Goal: Task Accomplishment & Management: Manage account settings

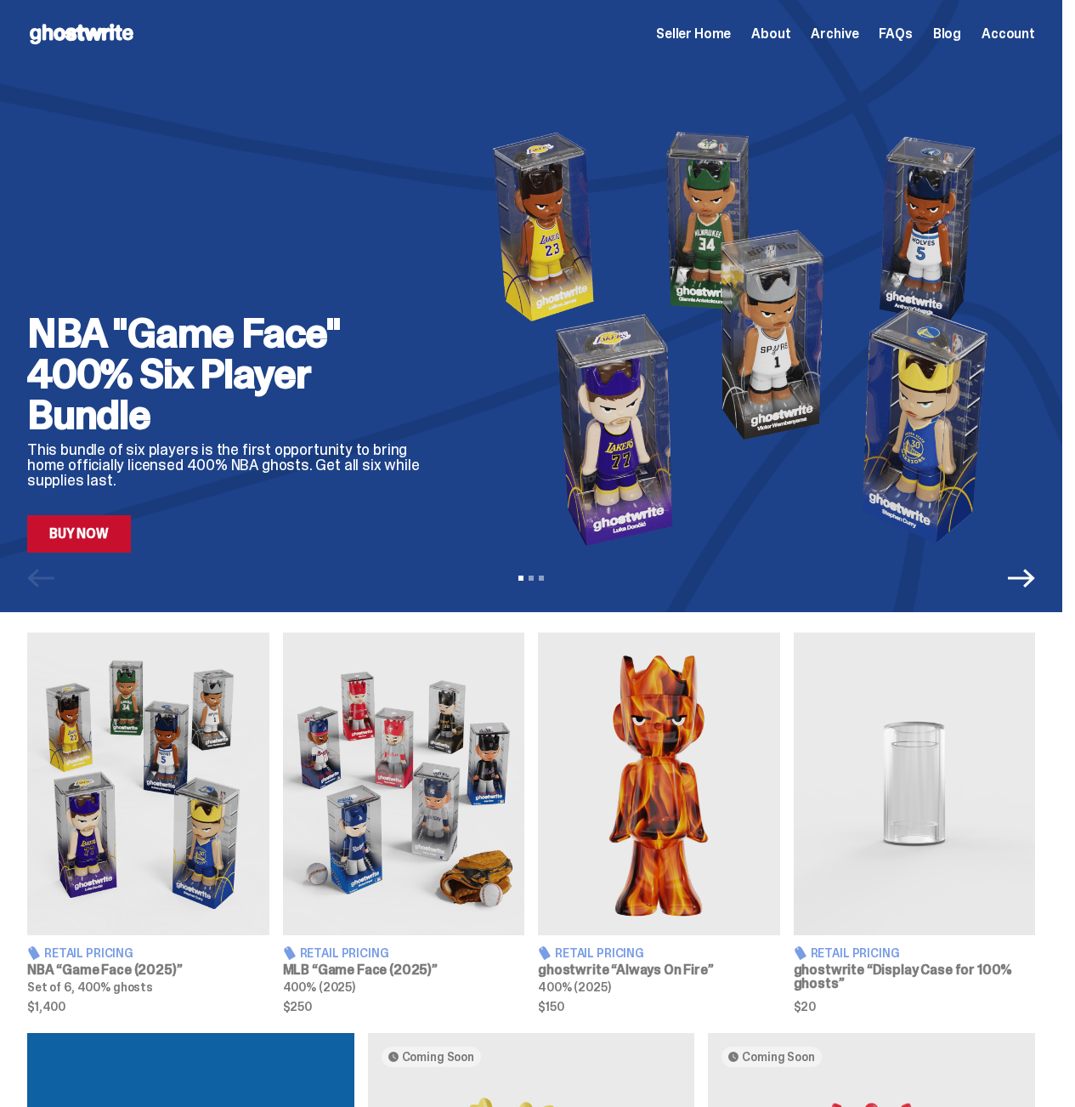
click at [837, 35] on span "Archive" at bounding box center [835, 34] width 48 height 14
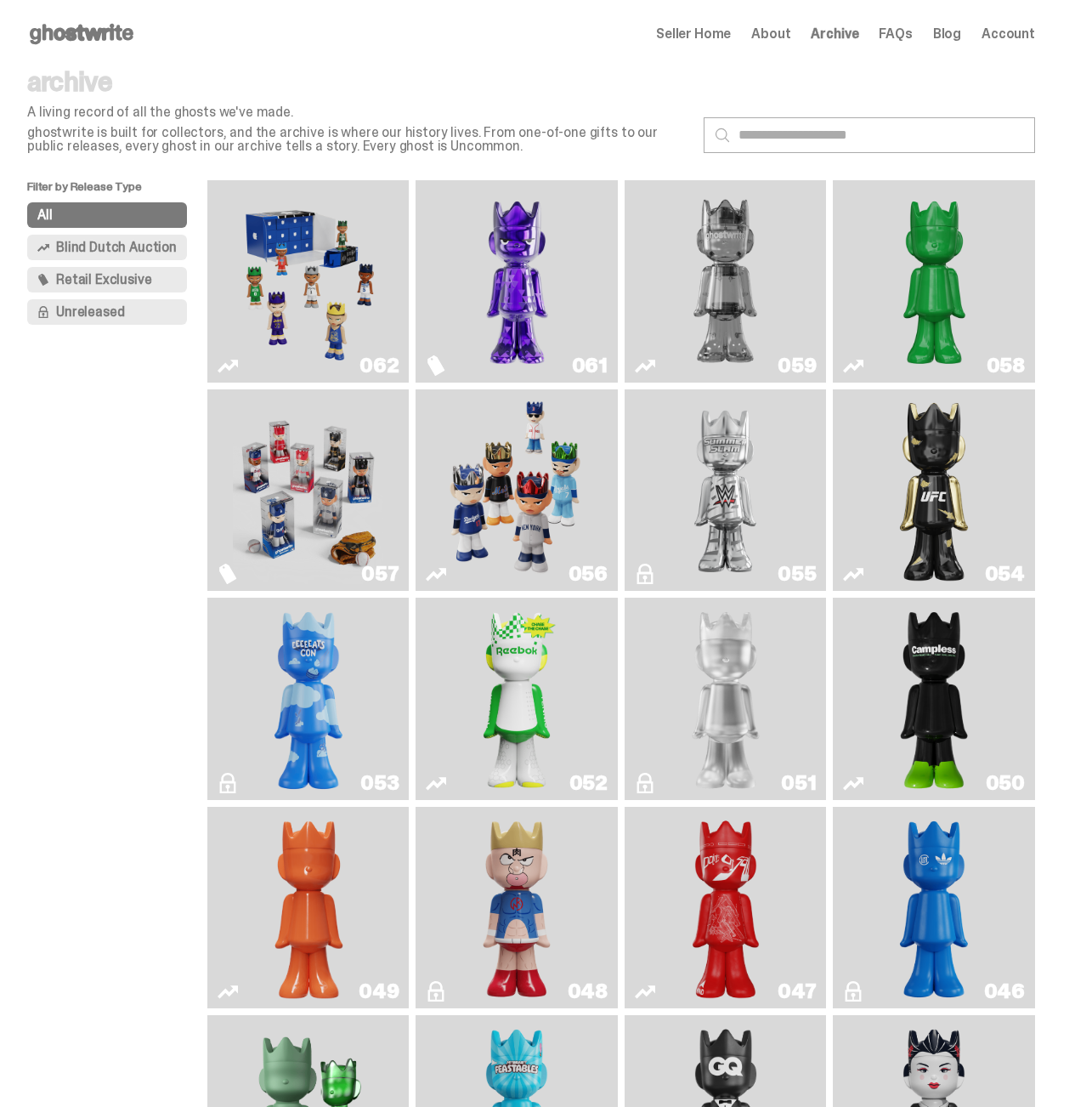
click at [949, 305] on img "Schrödinger's ghost: Sunday Green" at bounding box center [934, 281] width 150 height 189
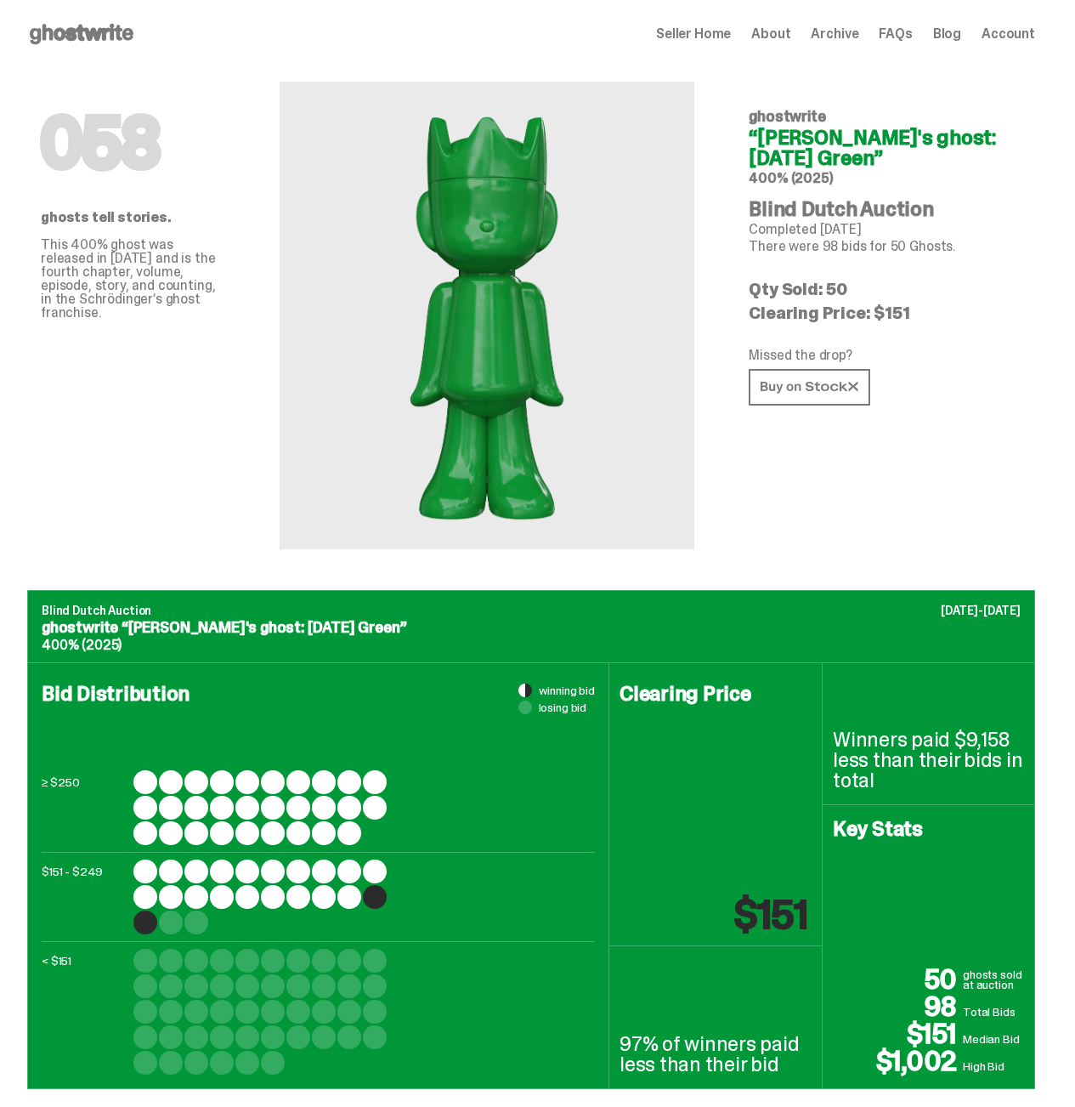
click at [708, 37] on span "Seller Home" at bounding box center [693, 34] width 75 height 14
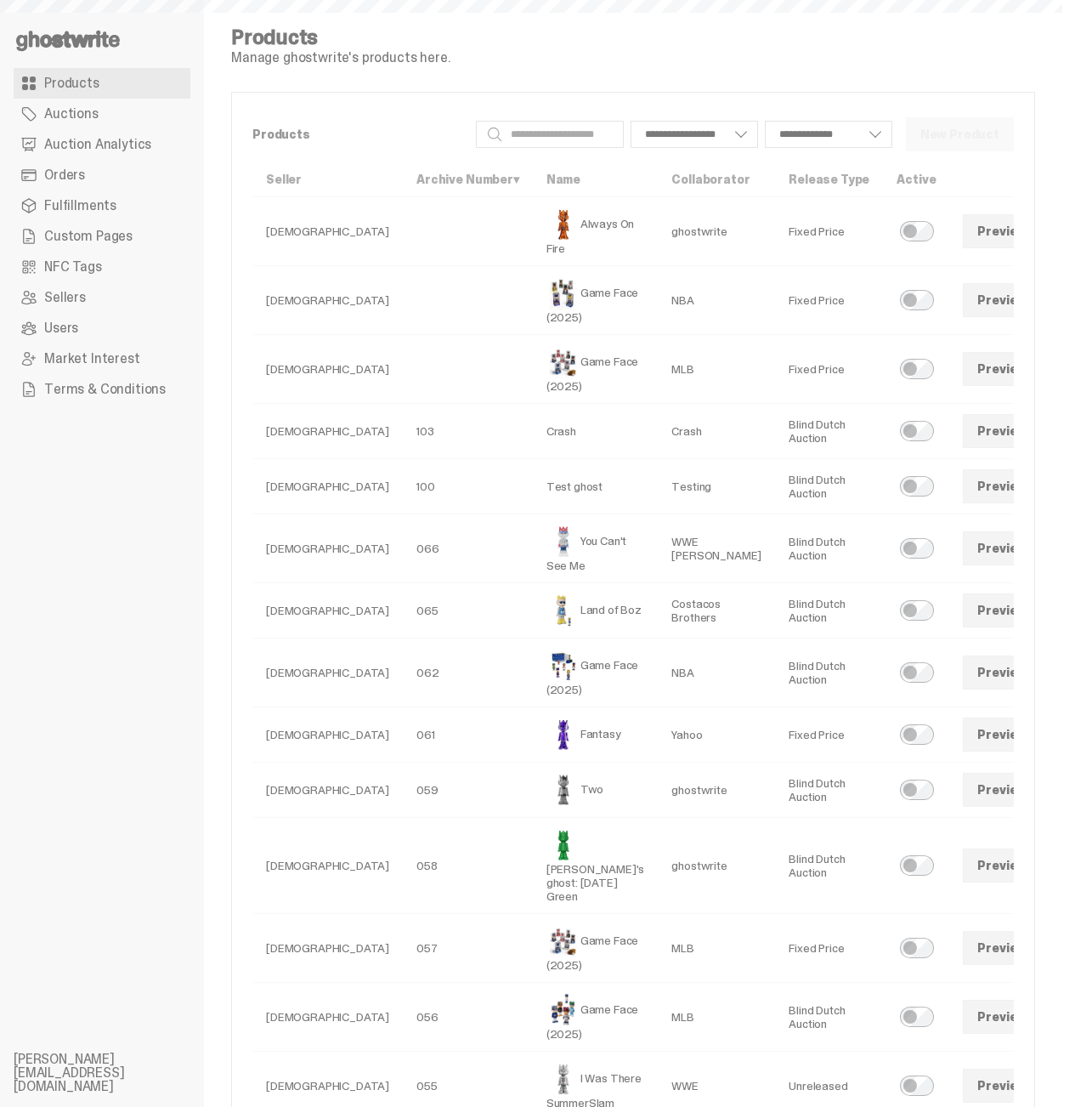
select select
click at [1058, 872] on span at bounding box center [1065, 866] width 14 height 14
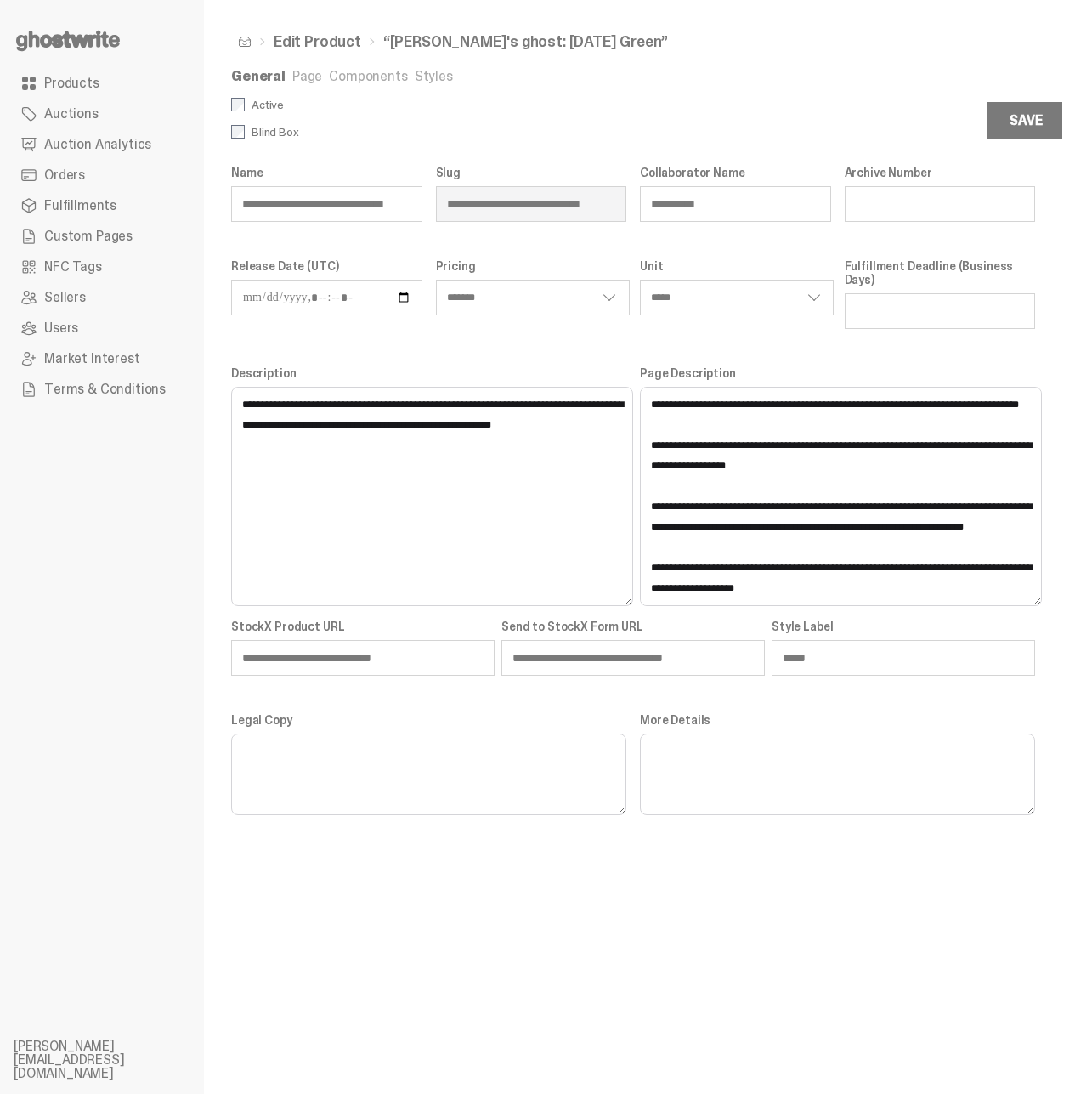
click at [417, 76] on link "Styles" at bounding box center [434, 76] width 38 height 18
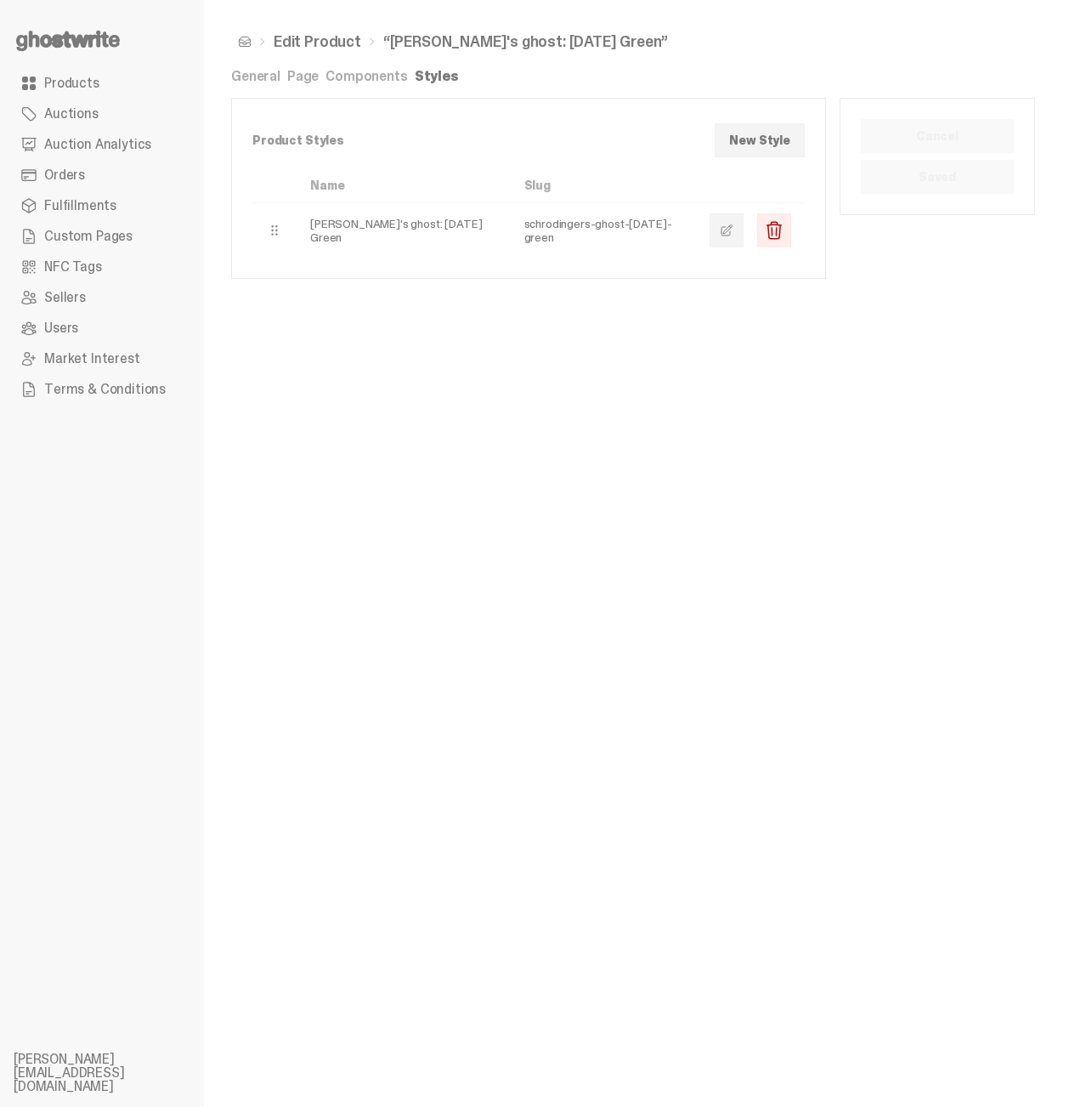
click at [742, 242] on link at bounding box center [727, 230] width 34 height 34
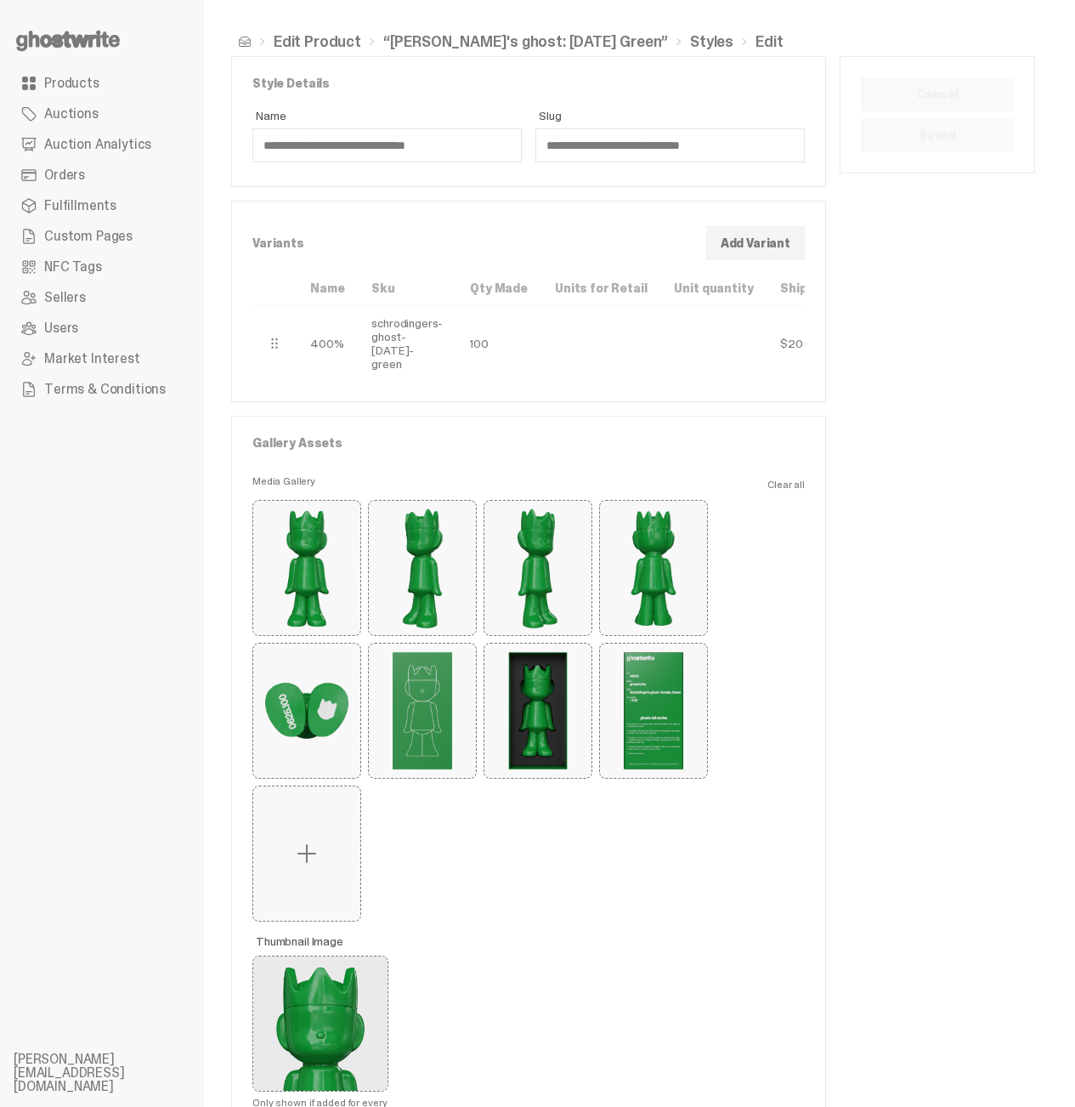
click at [379, 342] on td "schrodingers-ghost-[DATE]-green" at bounding box center [407, 344] width 99 height 76
